Goal: Task Accomplishment & Management: Complete application form

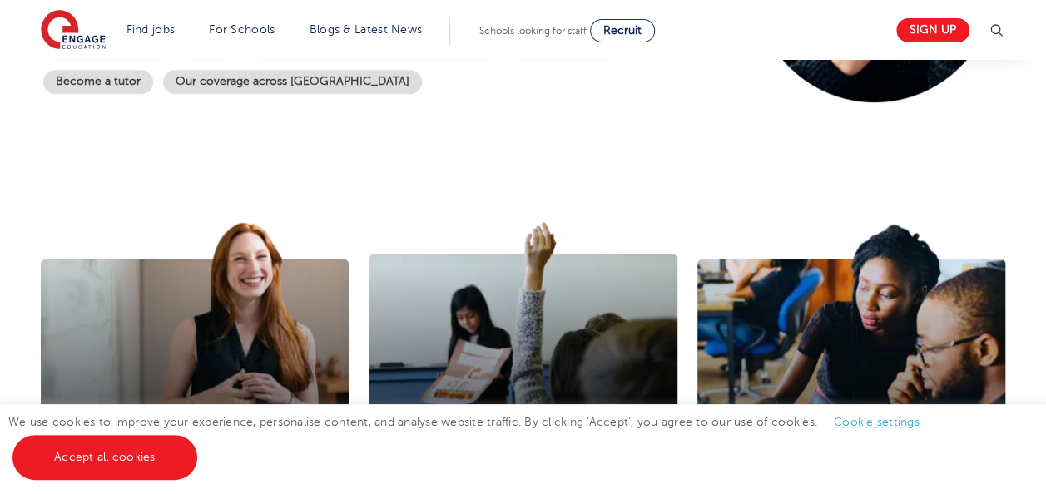
scroll to position [433, 0]
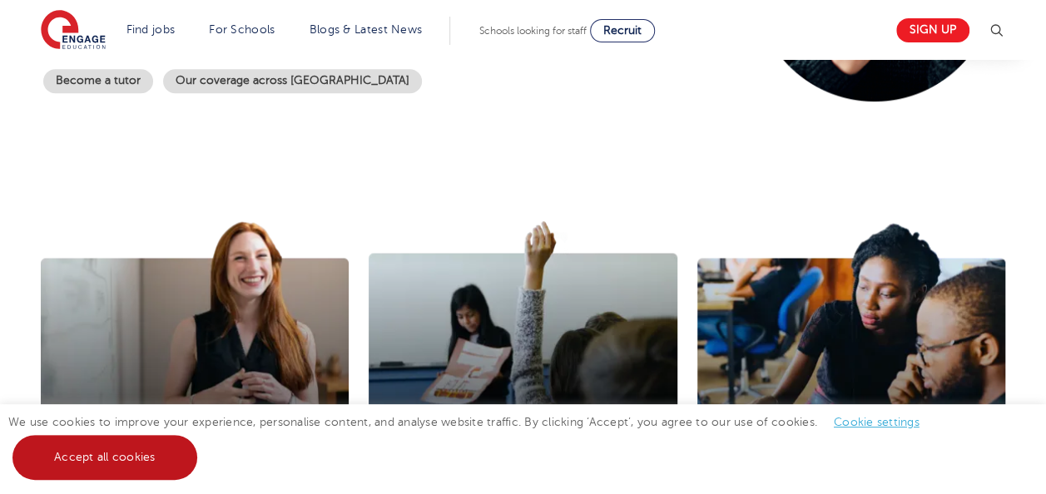
click at [149, 453] on link "Accept all cookies" at bounding box center [104, 457] width 185 height 45
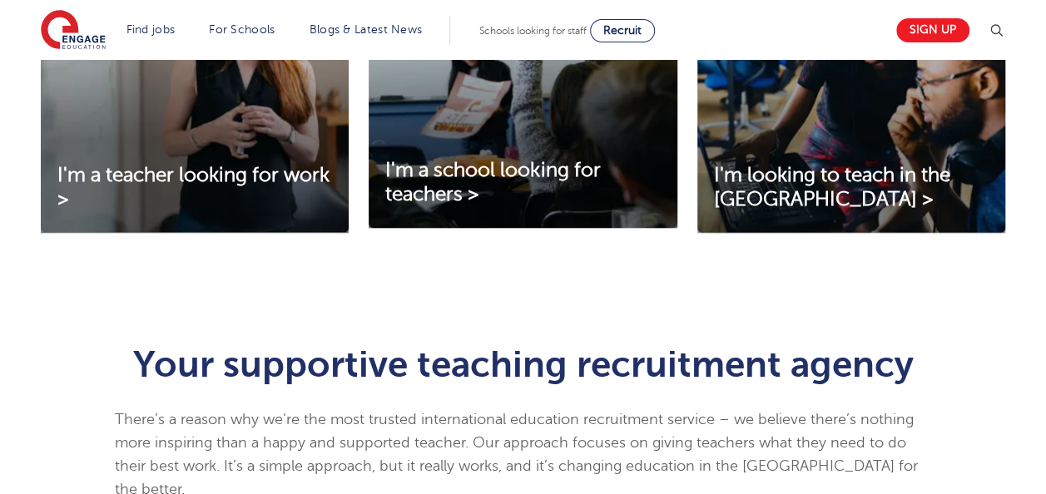
scroll to position [694, 0]
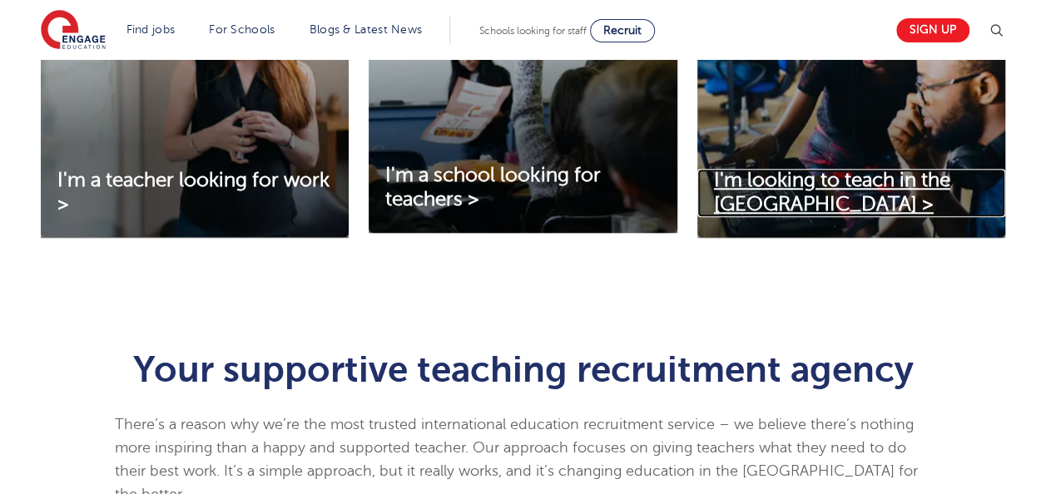
click at [888, 179] on span "I'm looking to teach in the [GEOGRAPHIC_DATA] >" at bounding box center [832, 192] width 236 height 47
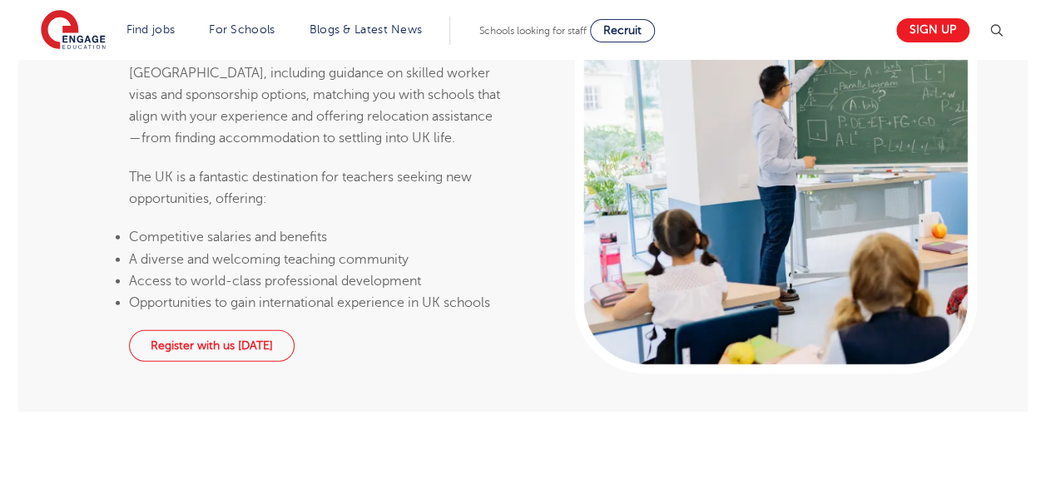
scroll to position [2364, 0]
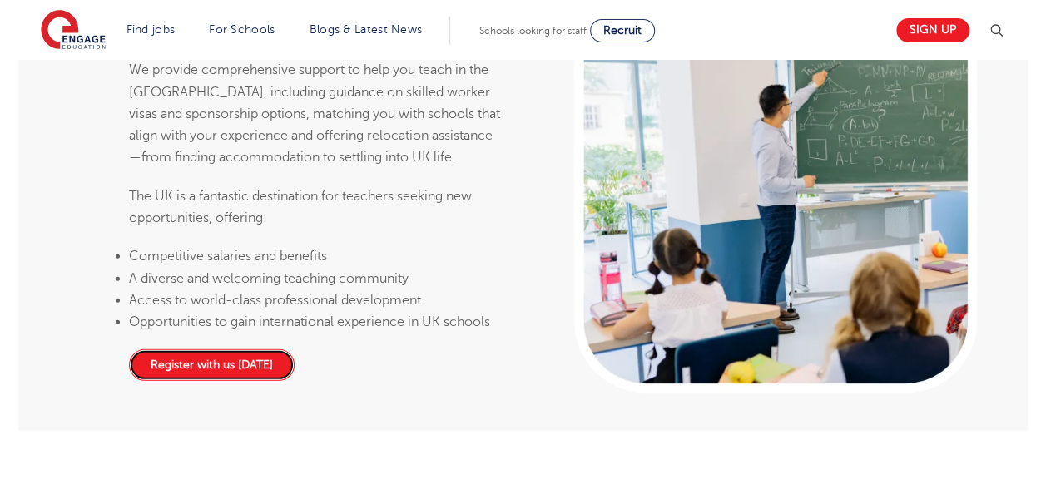
click at [257, 350] on link "Register with us today" at bounding box center [212, 366] width 166 height 32
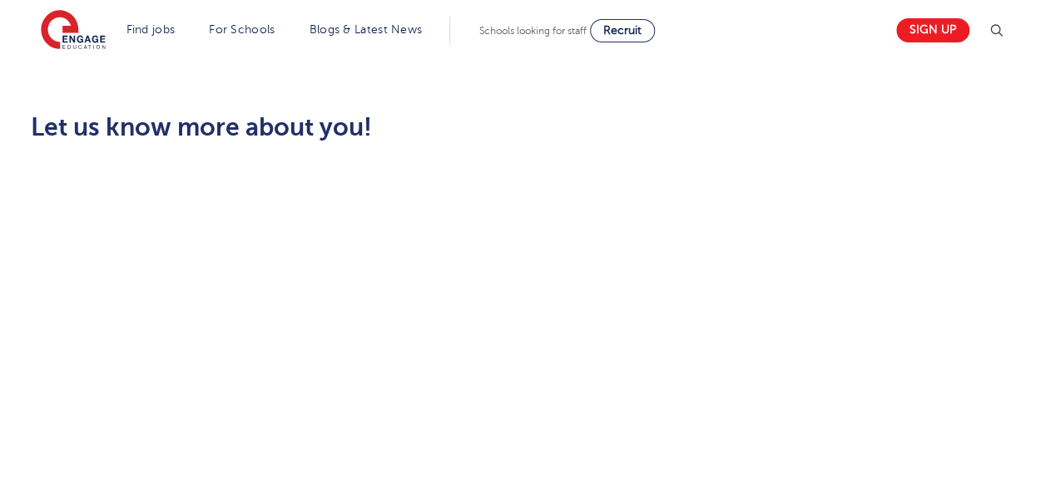
scroll to position [24, 0]
